Goal: Transaction & Acquisition: Purchase product/service

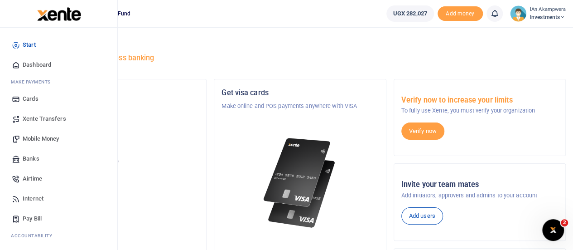
click at [44, 134] on span "Mobile Money" at bounding box center [41, 138] width 36 height 9
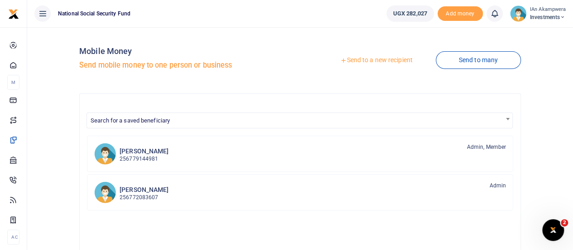
click at [396, 61] on link "Send to a new recipient" at bounding box center [376, 60] width 118 height 16
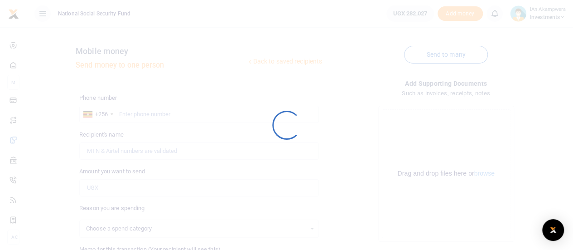
select select
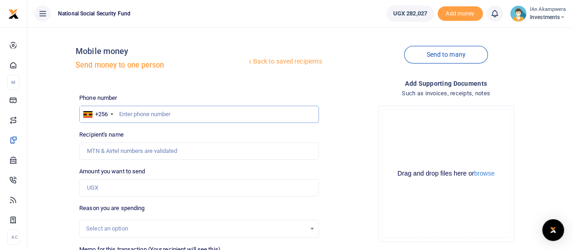
click at [175, 113] on input "text" at bounding box center [199, 114] width 240 height 17
type input "0772358079"
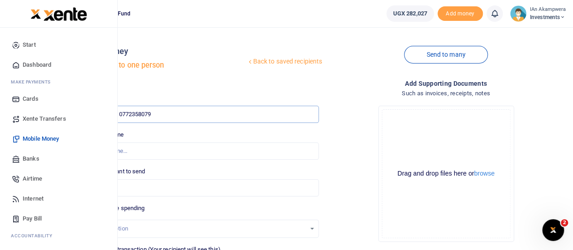
type input "Fred Mugabe"
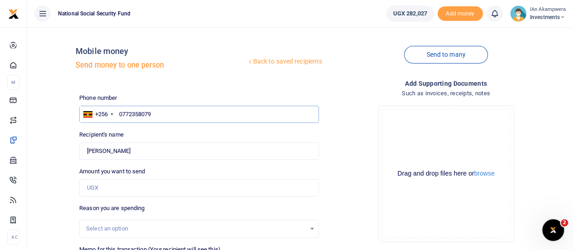
type input "0772358079"
click at [126, 182] on input "Amount you want to send" at bounding box center [199, 187] width 240 height 17
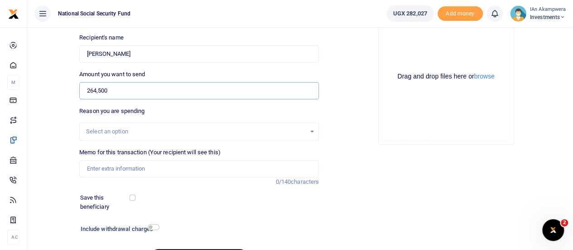
scroll to position [136, 0]
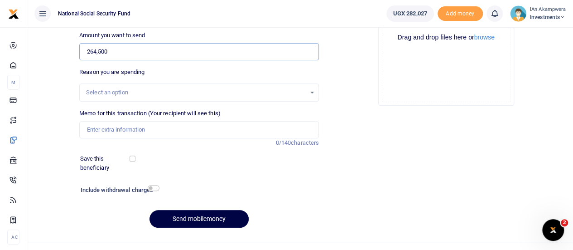
type input "264,500"
click at [187, 133] on input "Memo for this transaction (Your recipient will see this)" at bounding box center [199, 129] width 240 height 17
type input "Breakfast items"
click at [135, 157] on input "checkbox" at bounding box center [133, 158] width 6 height 6
checkbox input "true"
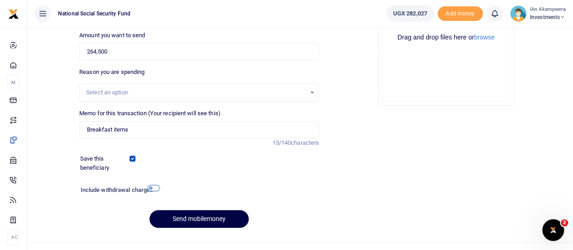
click at [151, 186] on input "checkbox" at bounding box center [154, 188] width 12 height 6
checkbox input "true"
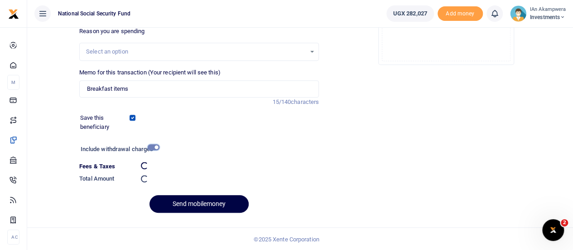
scroll to position [176, 0]
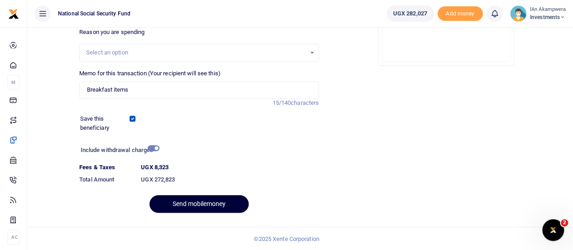
click at [216, 205] on button "Send mobilemoney" at bounding box center [198, 204] width 99 height 18
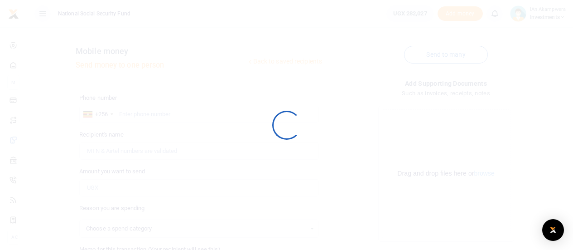
scroll to position [150, 0]
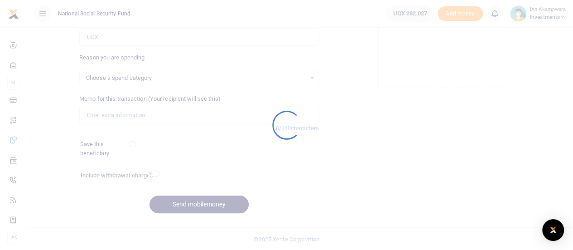
select select
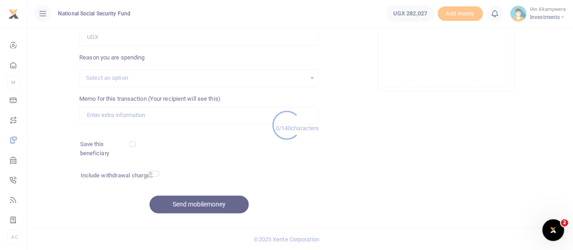
scroll to position [0, 0]
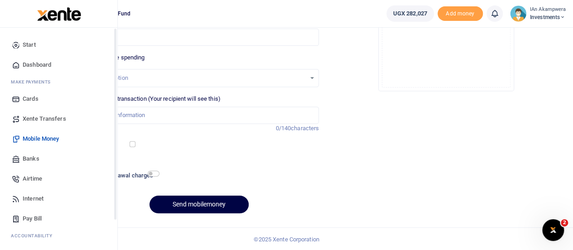
click at [40, 63] on span "Dashboard" at bounding box center [37, 64] width 29 height 9
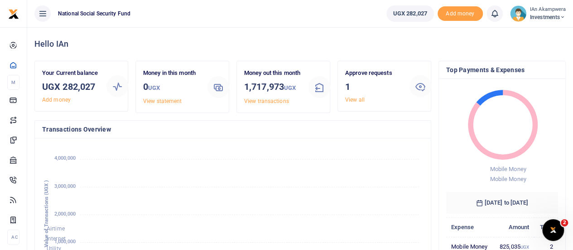
scroll to position [7, 7]
click at [305, 134] on h4 "Transactions Overview" at bounding box center [232, 129] width 381 height 10
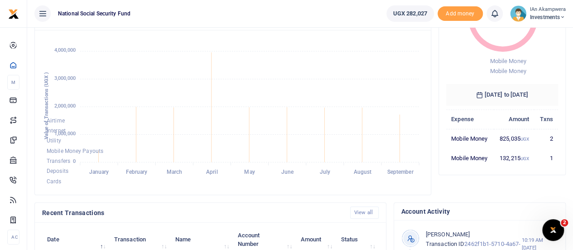
scroll to position [91, 0]
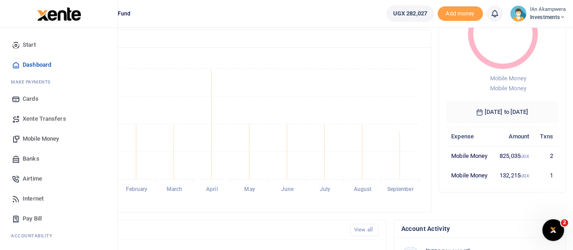
click at [29, 64] on span "Dashboard" at bounding box center [37, 64] width 29 height 9
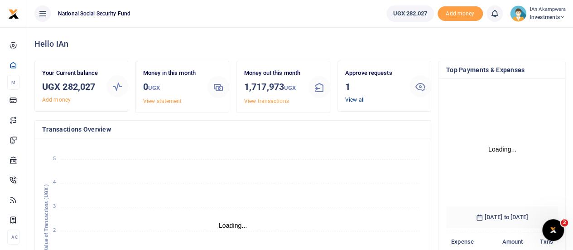
click at [354, 97] on link "View all" at bounding box center [354, 99] width 19 height 6
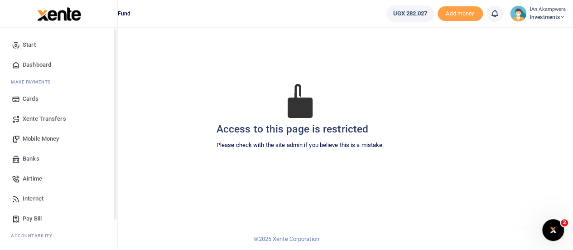
click at [23, 64] on span "Dashboard" at bounding box center [37, 64] width 29 height 9
click at [39, 65] on span "Dashboard" at bounding box center [37, 64] width 29 height 9
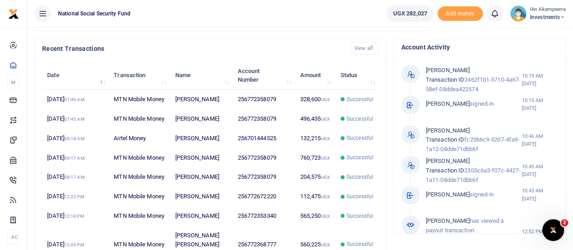
scroll to position [7, 7]
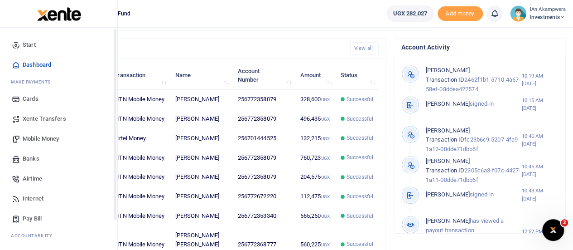
click at [43, 61] on span "Dashboard" at bounding box center [37, 64] width 29 height 9
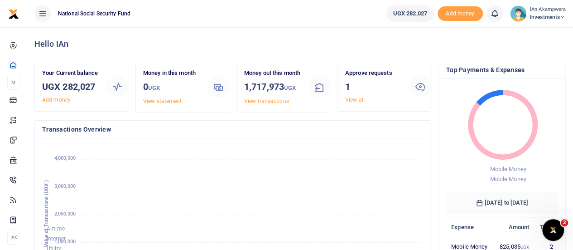
scroll to position [7, 7]
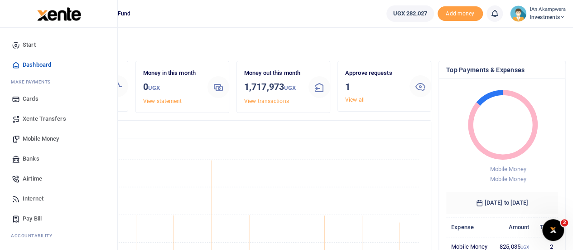
click at [36, 62] on span "Dashboard" at bounding box center [37, 64] width 29 height 9
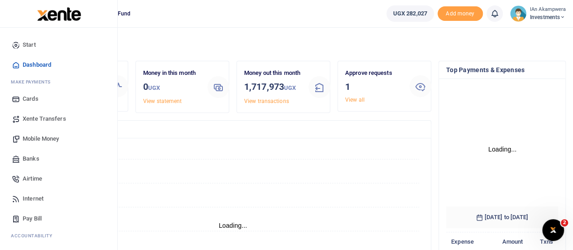
click at [53, 135] on span "Mobile Money" at bounding box center [41, 138] width 36 height 9
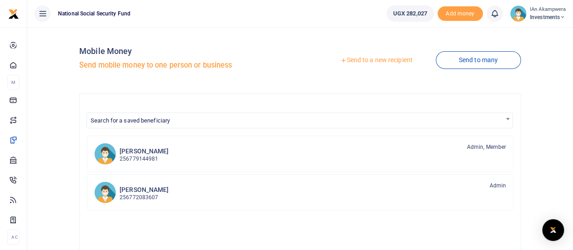
click at [546, 17] on span "Investments" at bounding box center [548, 17] width 36 height 8
click at [522, 63] on link "Logout" at bounding box center [531, 66] width 72 height 13
